Goal: Obtain resource: Obtain resource

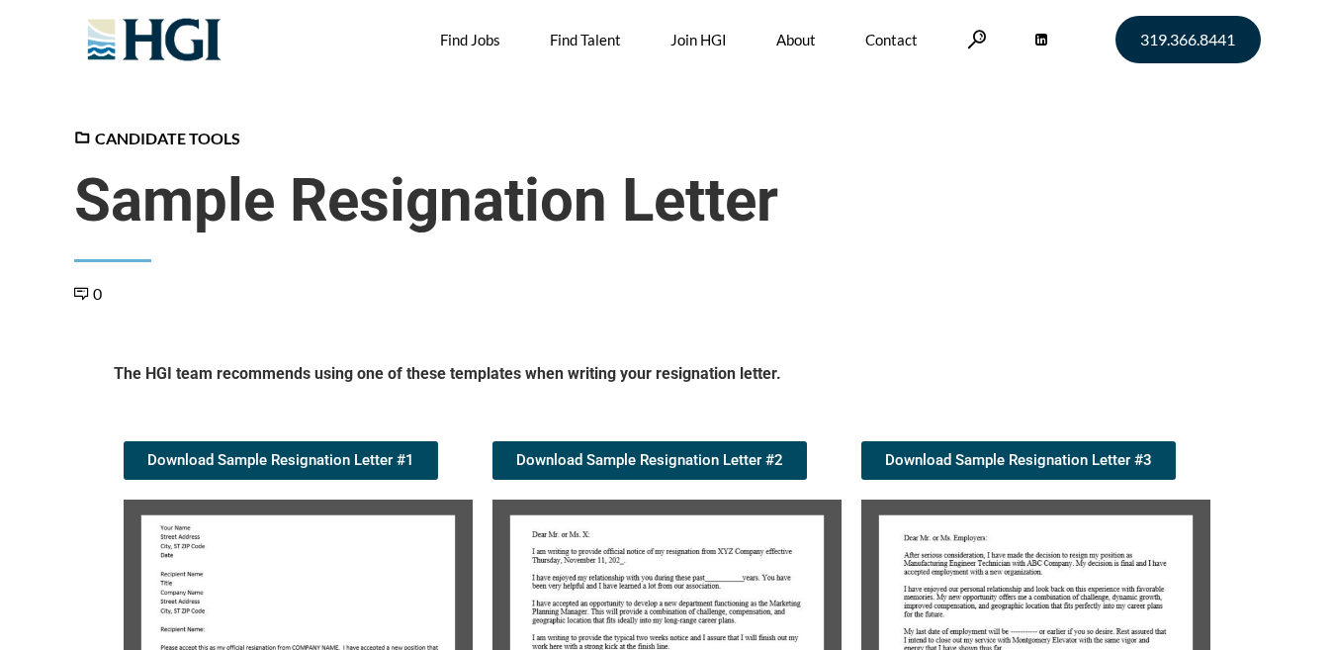
scroll to position [397, 0]
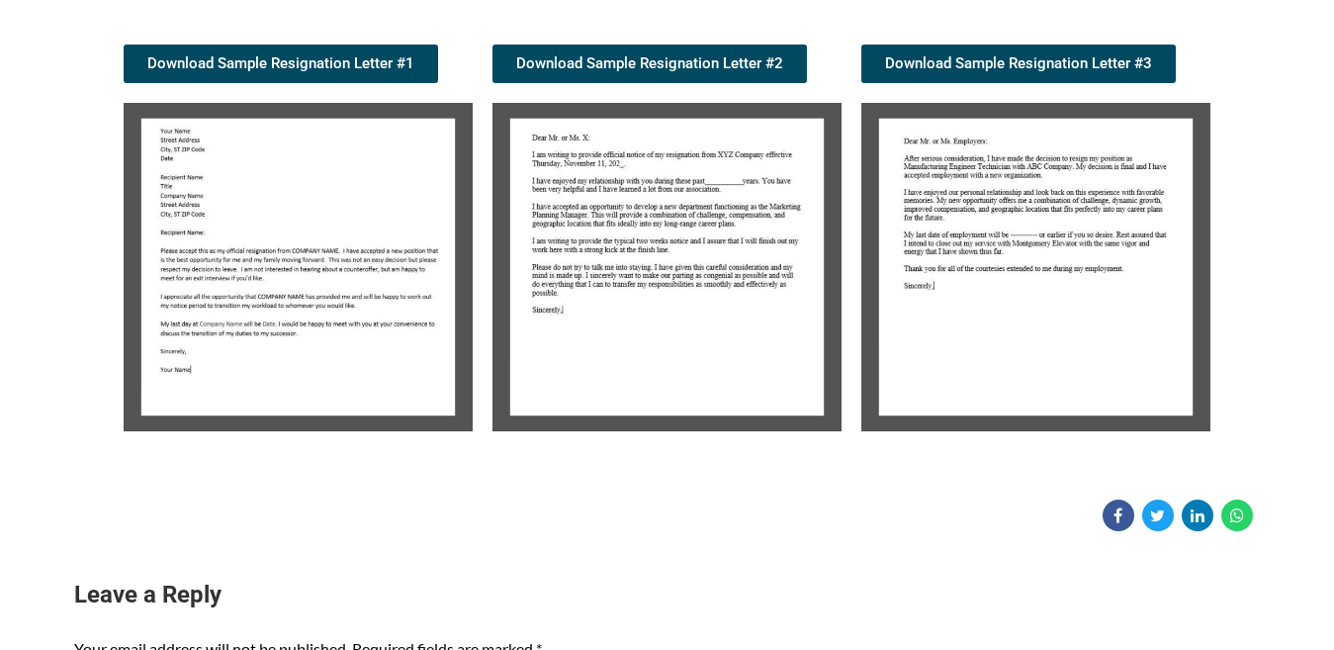
click at [291, 283] on img at bounding box center [298, 267] width 349 height 328
click at [951, 322] on img at bounding box center [1035, 267] width 349 height 328
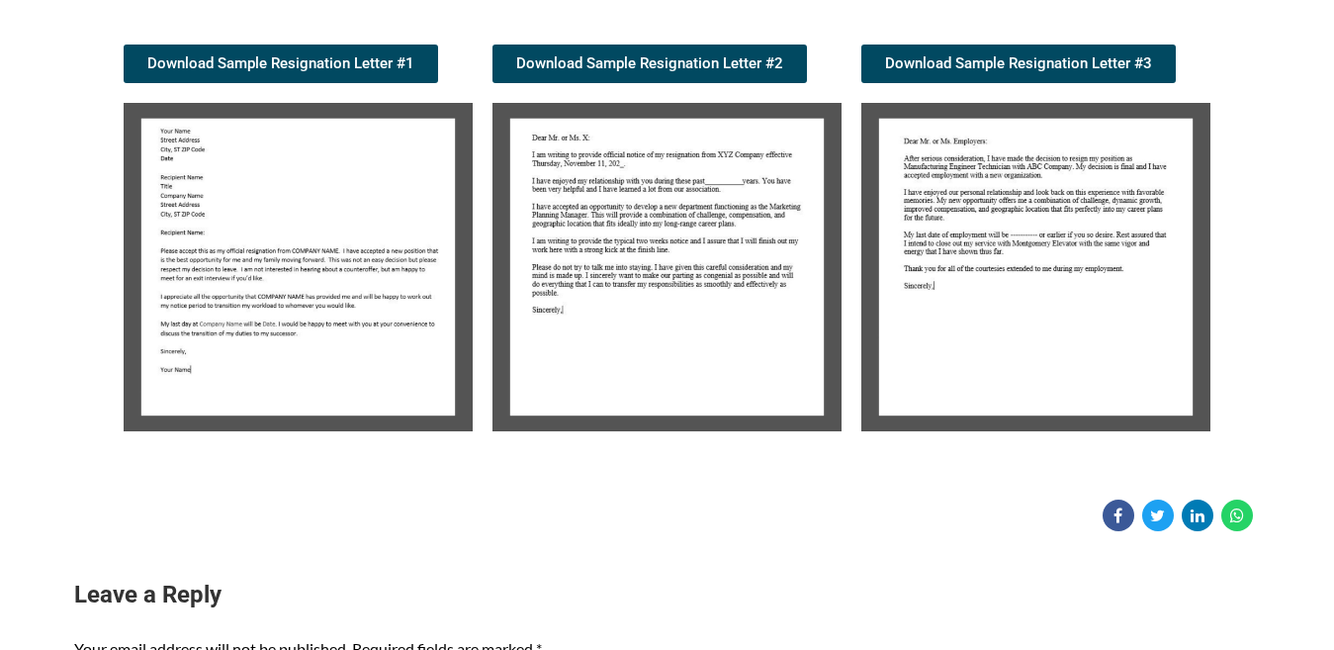
click at [326, 230] on img at bounding box center [298, 267] width 349 height 328
click at [327, 230] on img at bounding box center [298, 267] width 349 height 328
click at [257, 292] on img at bounding box center [298, 267] width 349 height 328
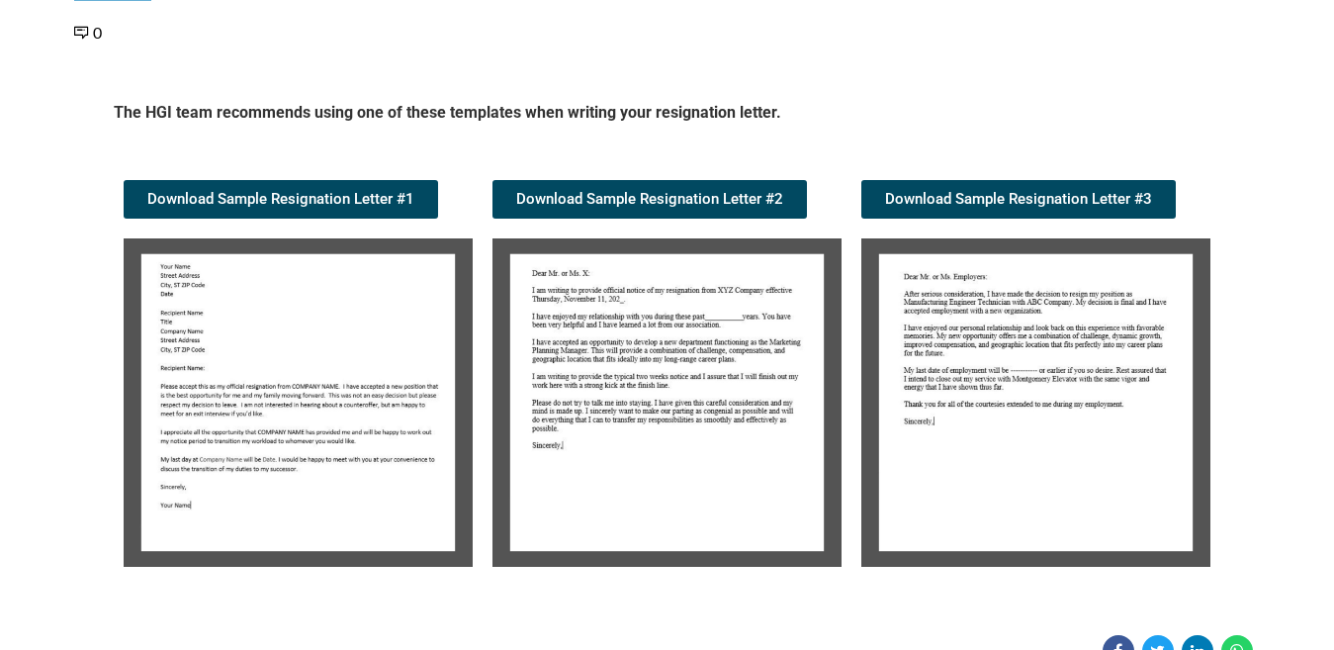
scroll to position [297, 0]
